Goal: Task Accomplishment & Management: Manage account settings

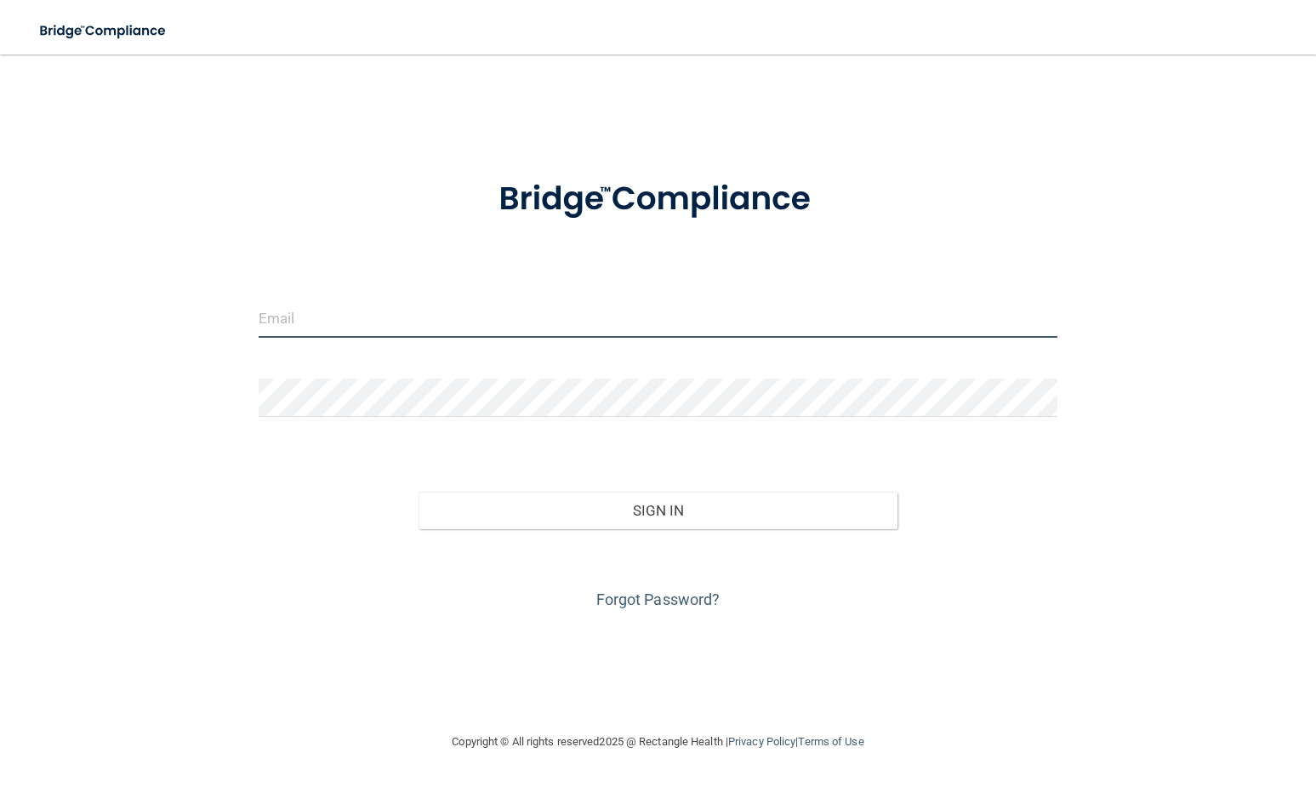
click at [474, 323] on input "email" at bounding box center [658, 319] width 799 height 38
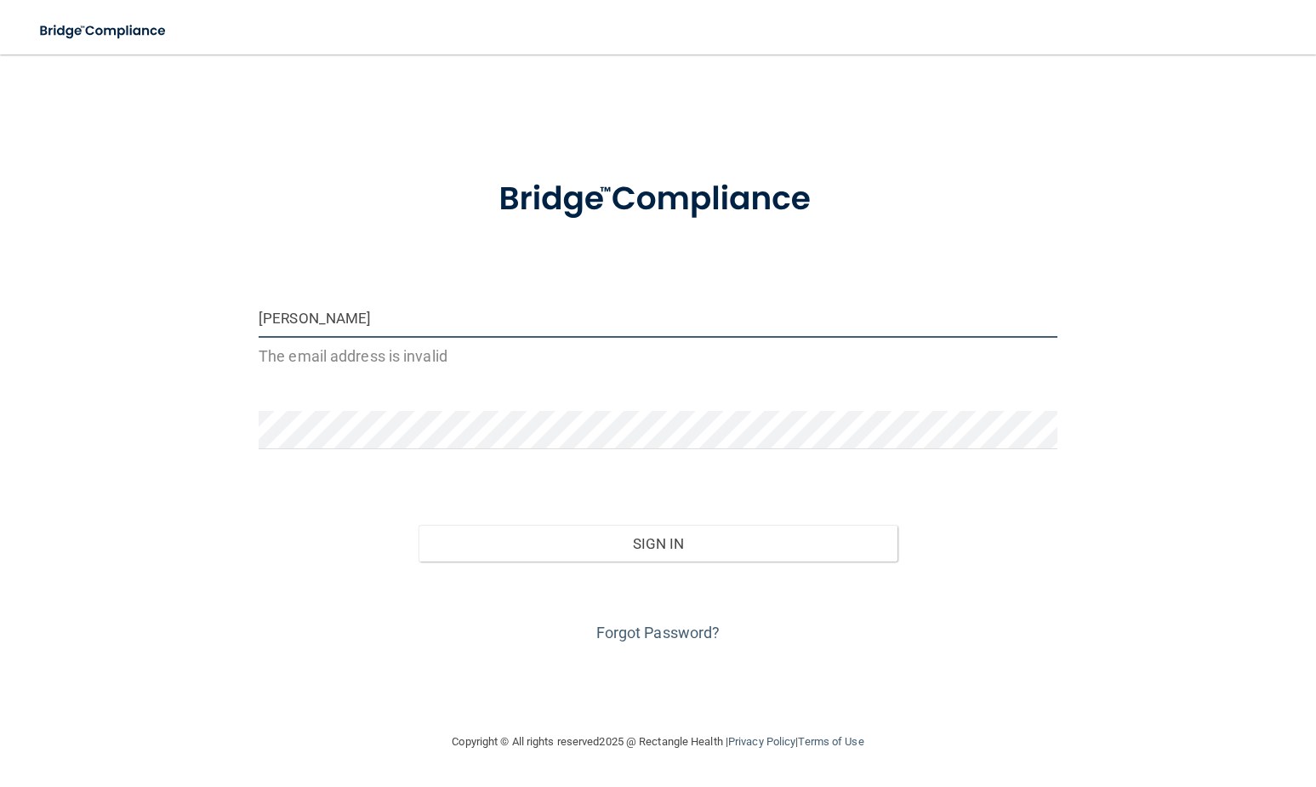
type input "[EMAIL_ADDRESS][DOMAIN_NAME]"
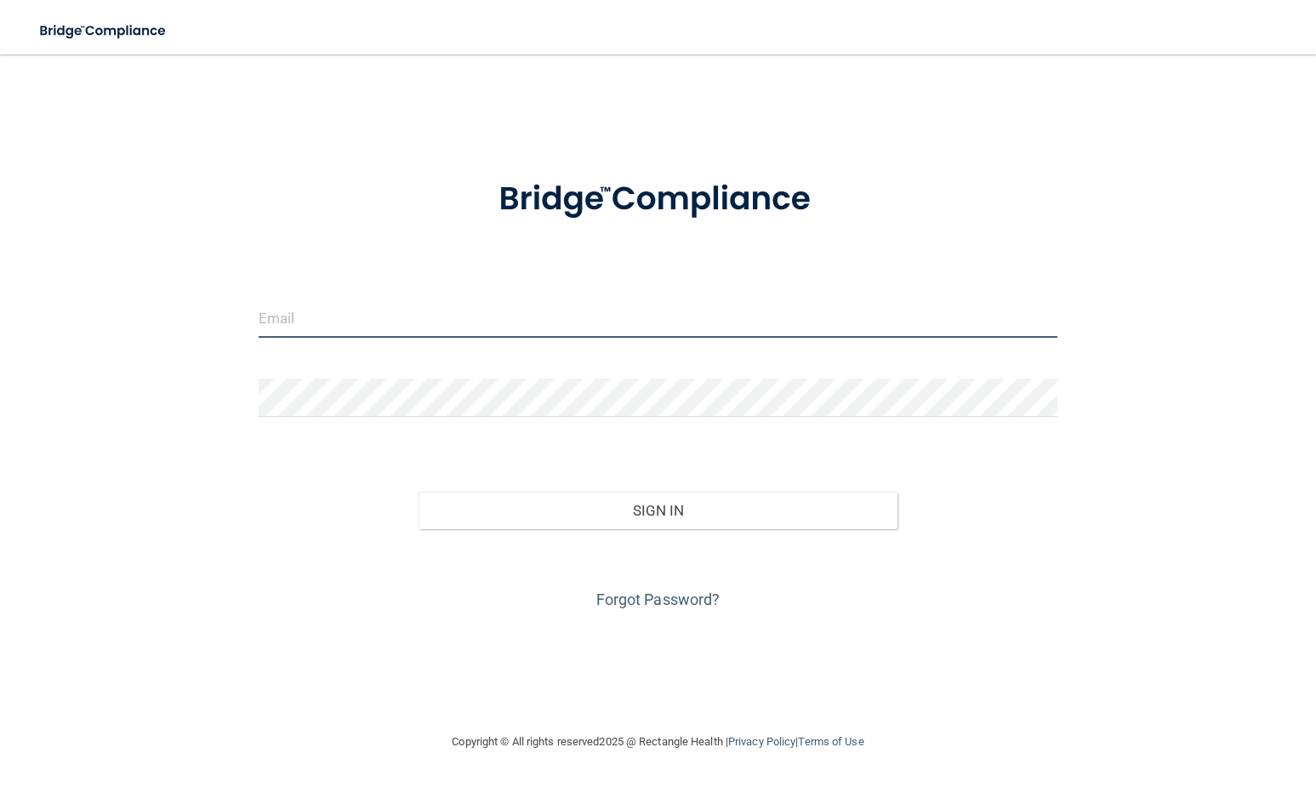
click at [409, 323] on input "email" at bounding box center [658, 319] width 799 height 38
type input "[EMAIL_ADDRESS][DOMAIN_NAME]"
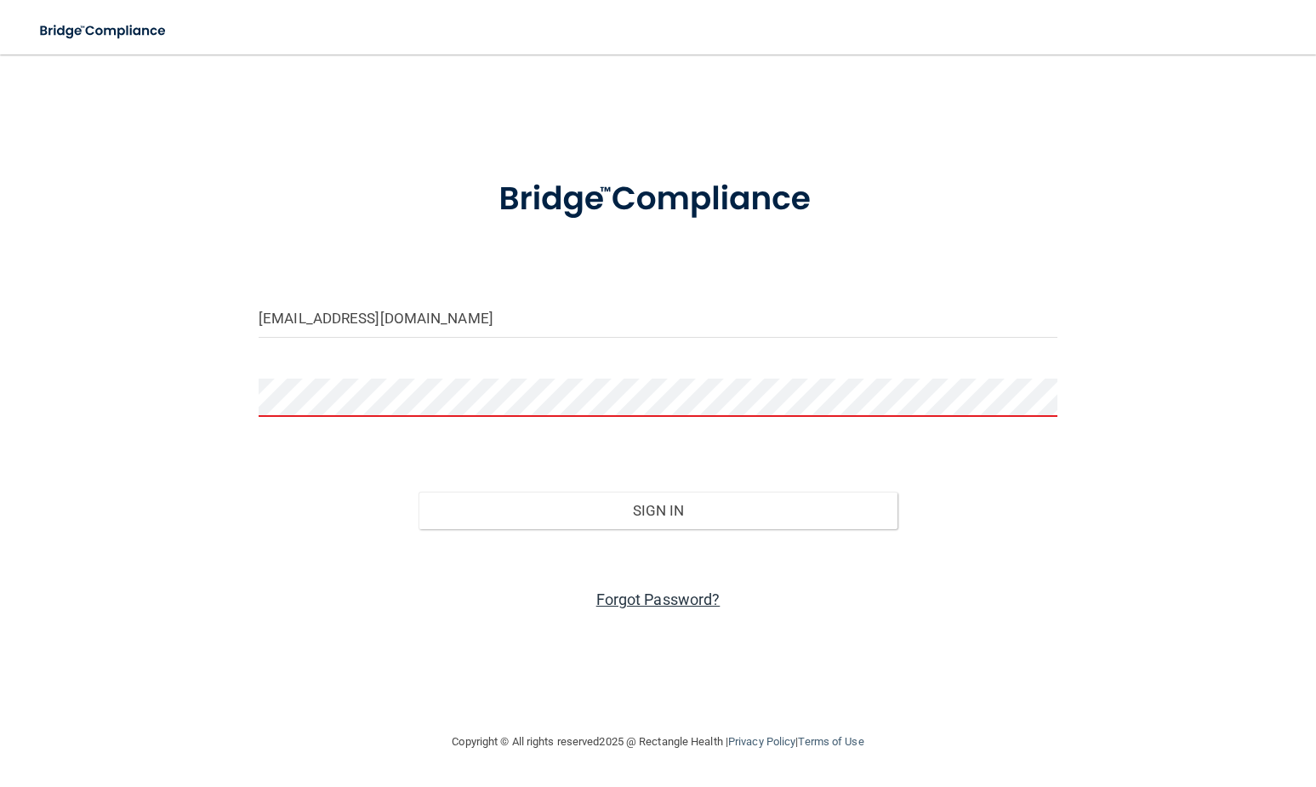
click at [632, 598] on link "Forgot Password?" at bounding box center [659, 600] width 124 height 18
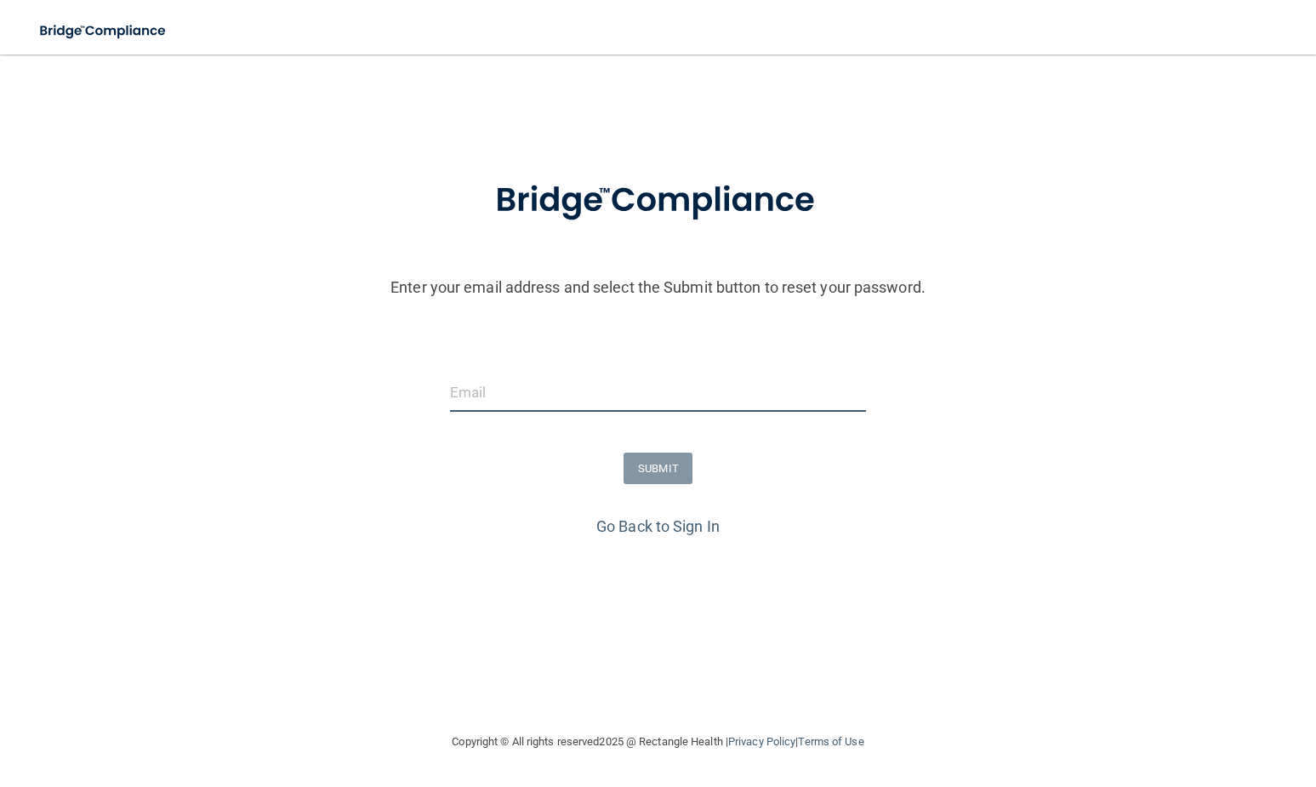
click at [506, 380] on input "email" at bounding box center [658, 393] width 416 height 38
type input "jeanniedziama@lakewoodparkortho.com"
click at [668, 468] on button "SUBMIT" at bounding box center [658, 468] width 69 height 31
